Goal: Task Accomplishment & Management: Use online tool/utility

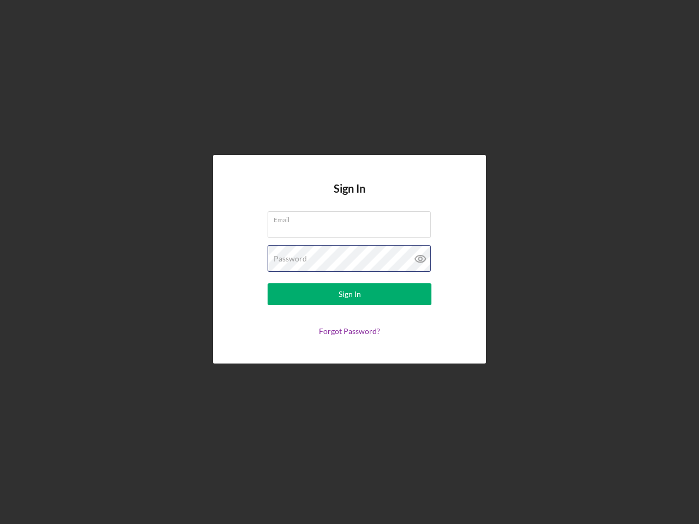
click at [350, 262] on div "Password" at bounding box center [350, 258] width 164 height 27
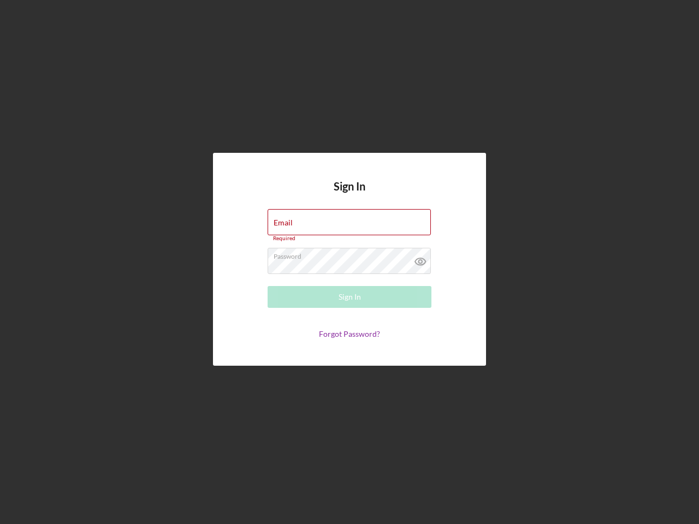
click at [421, 259] on icon at bounding box center [420, 261] width 27 height 27
